Goal: Task Accomplishment & Management: Manage account settings

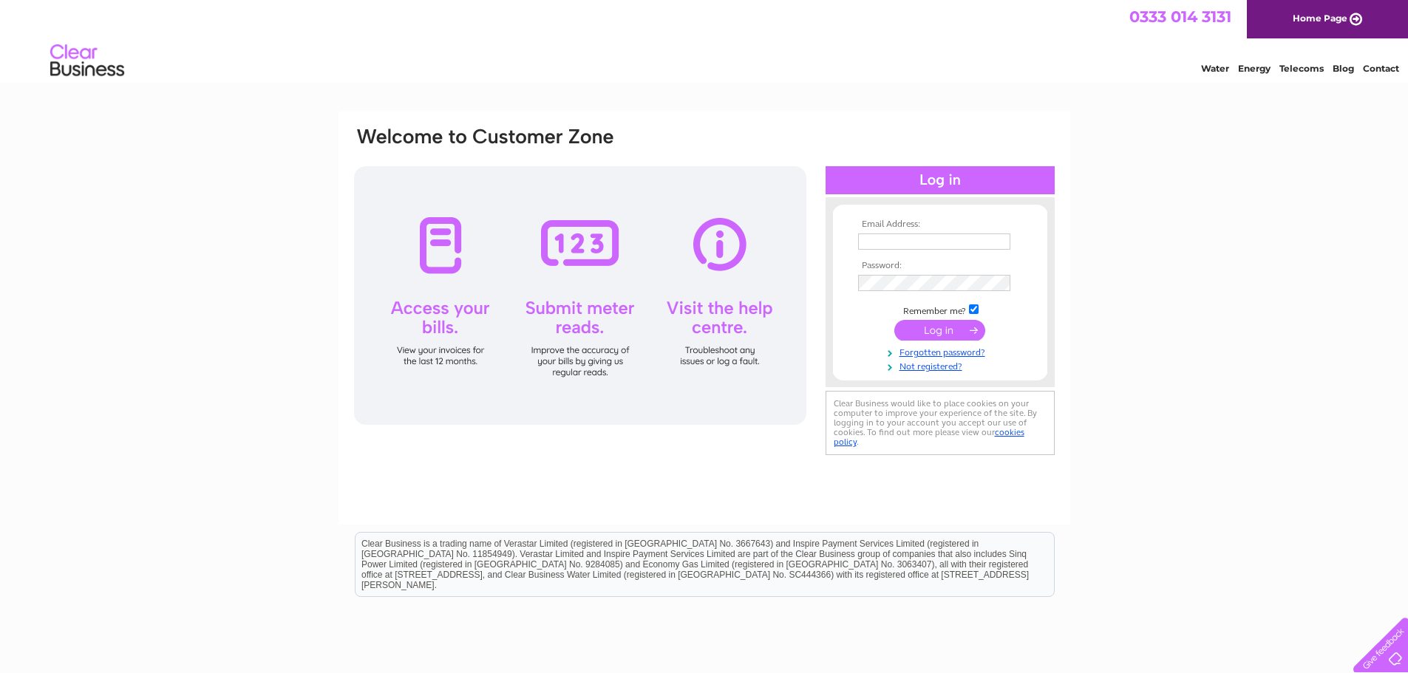
type input "[EMAIL_ADDRESS][DOMAIN_NAME]"
click at [922, 327] on input "submit" at bounding box center [939, 330] width 91 height 21
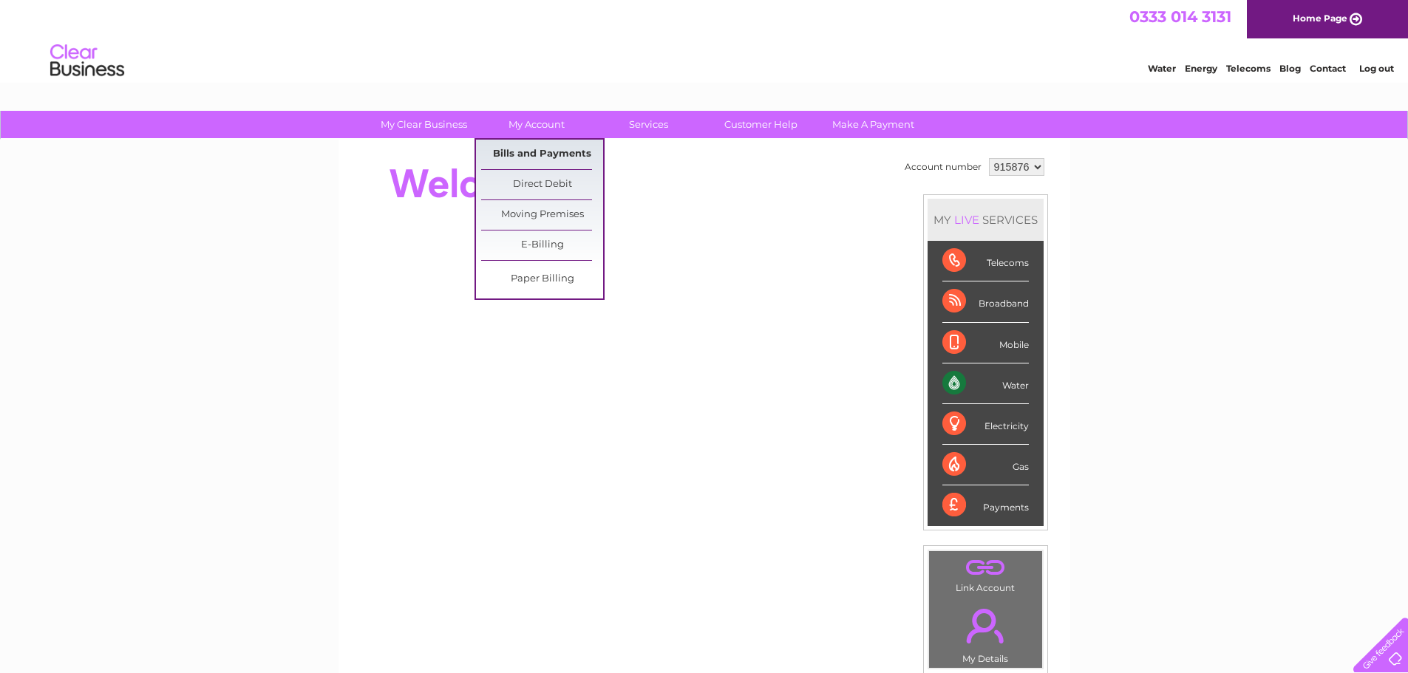
click at [571, 150] on link "Bills and Payments" at bounding box center [542, 155] width 122 height 30
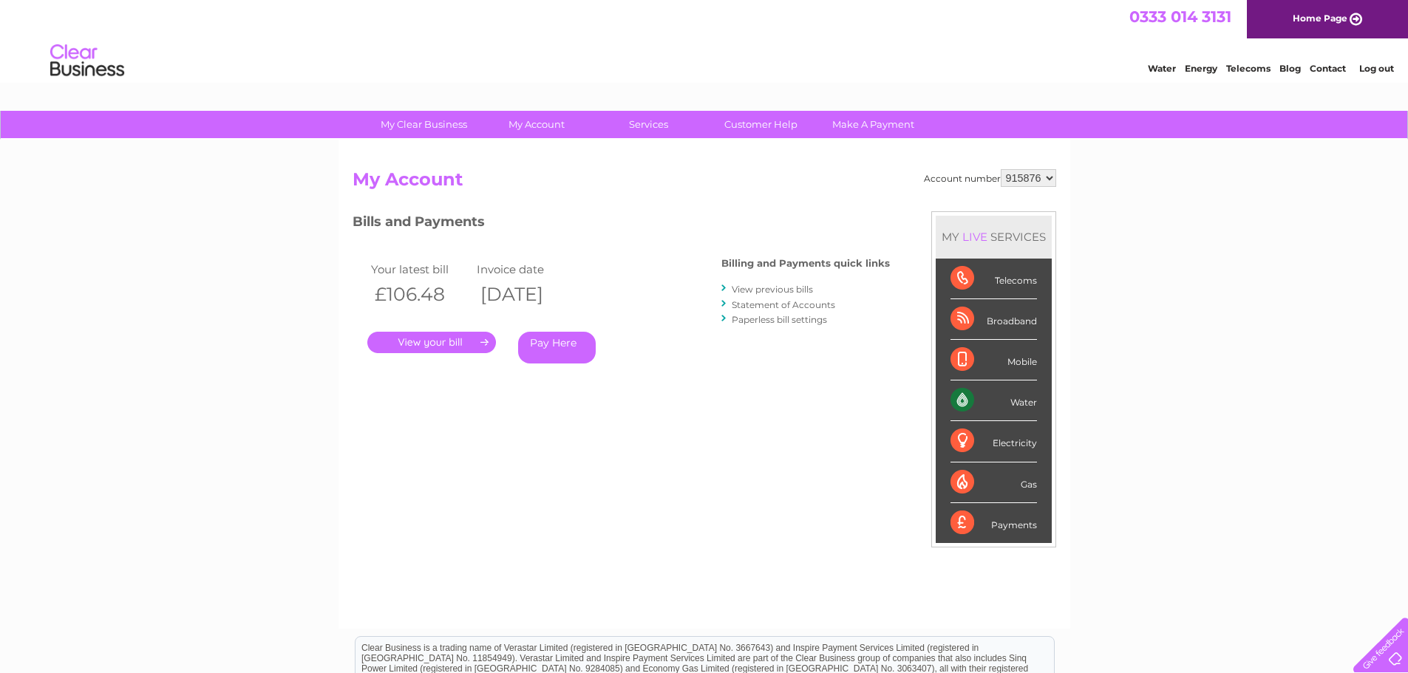
click at [463, 339] on link "." at bounding box center [431, 342] width 129 height 21
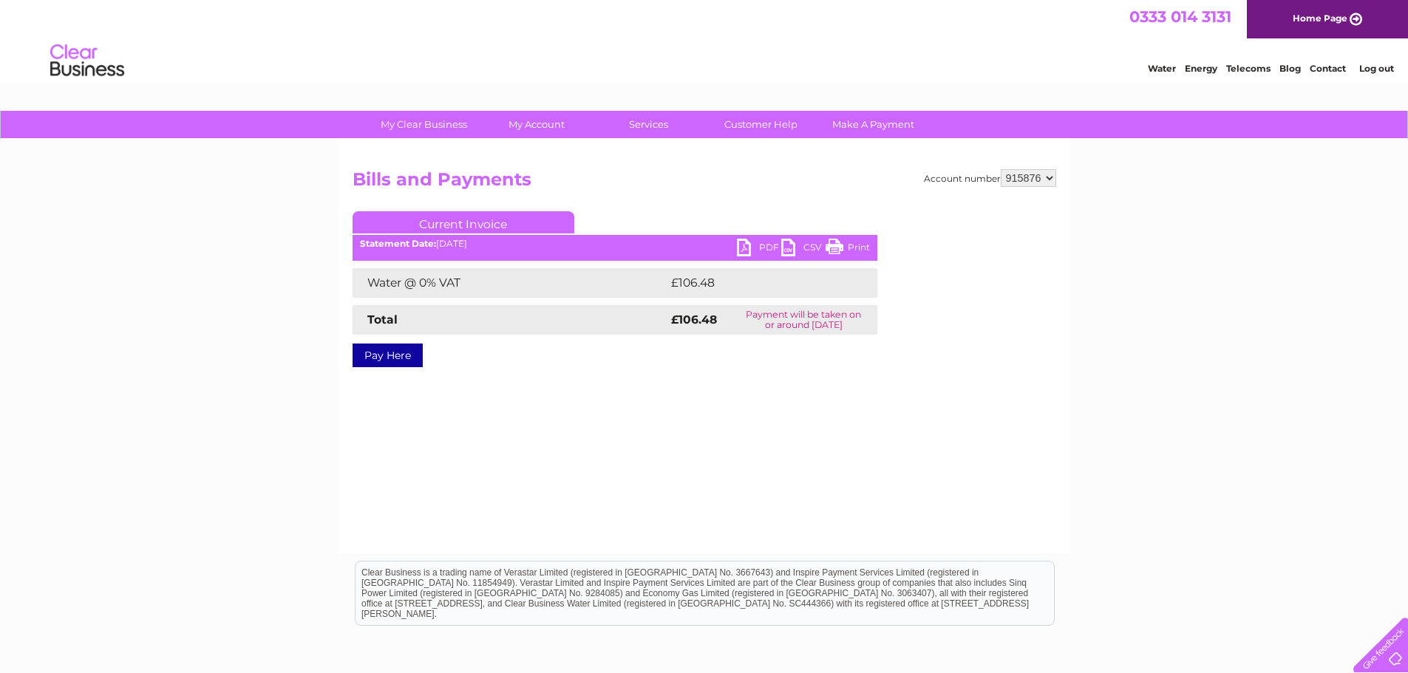
click at [756, 247] on link "PDF" at bounding box center [759, 249] width 44 height 21
click at [755, 248] on link "PDF" at bounding box center [759, 249] width 44 height 21
